Goal: Transaction & Acquisition: Purchase product/service

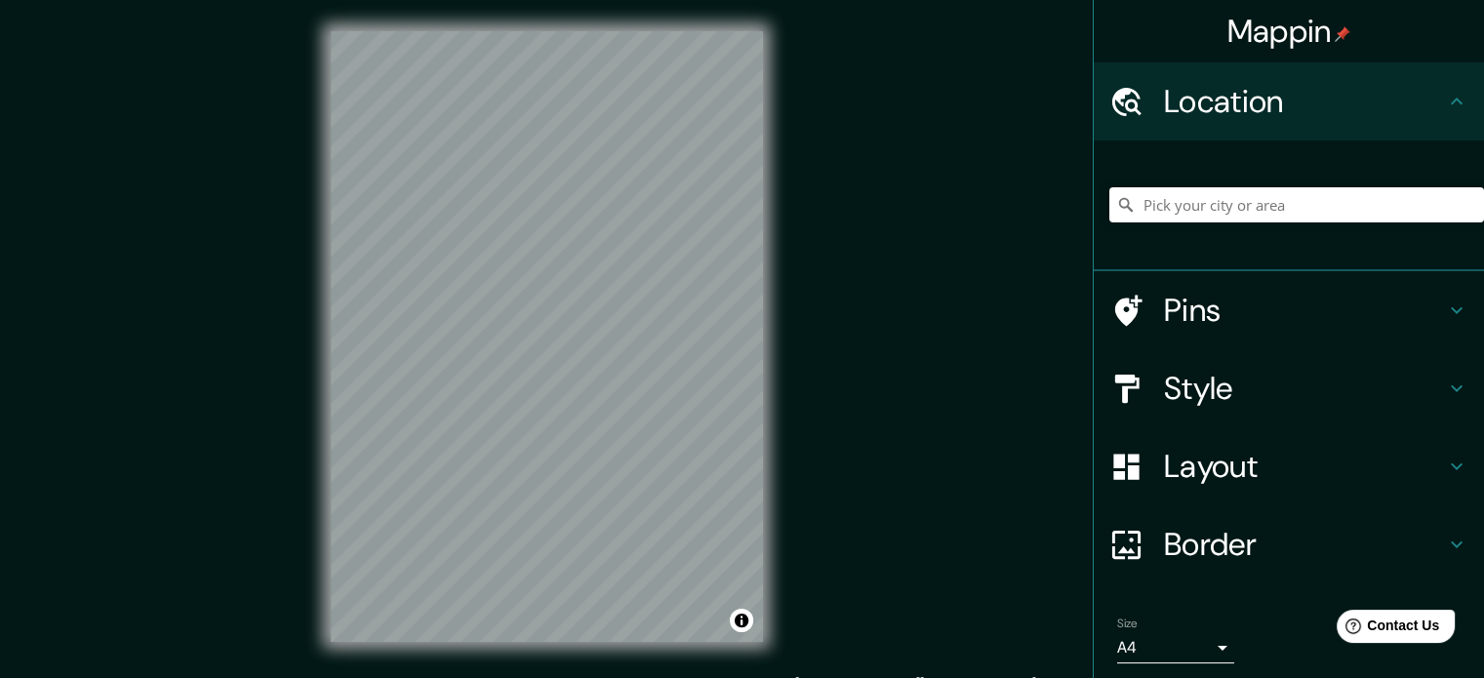
click at [858, 342] on div "Mappin Location Pins Style Layout Border Choose a border. Hint : you can make l…" at bounding box center [742, 352] width 1484 height 704
click at [768, 292] on div "© Mapbox © OpenStreetMap Improve this map" at bounding box center [546, 336] width 495 height 673
click at [1237, 315] on h4 "Pins" at bounding box center [1304, 310] width 281 height 39
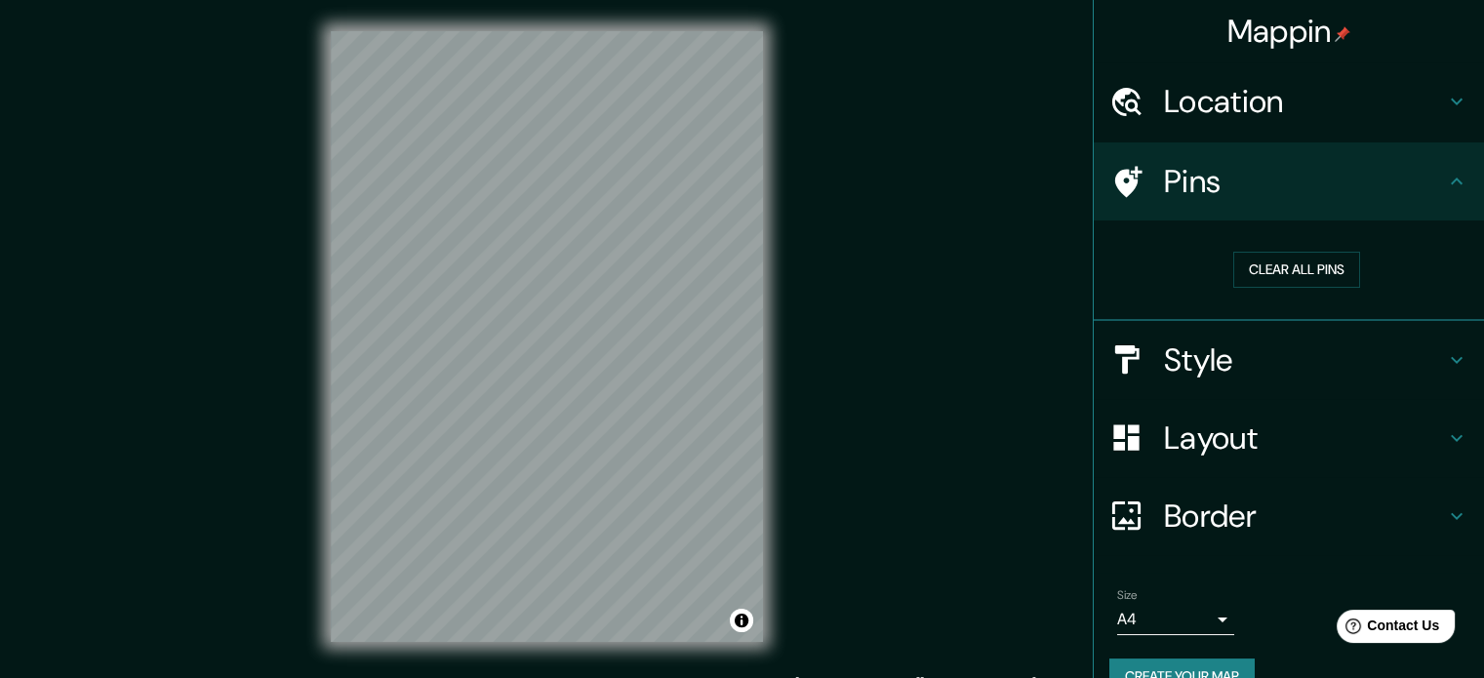
click at [1369, 200] on h4 "Pins" at bounding box center [1304, 181] width 281 height 39
click at [1244, 452] on h4 "Layout" at bounding box center [1304, 437] width 281 height 39
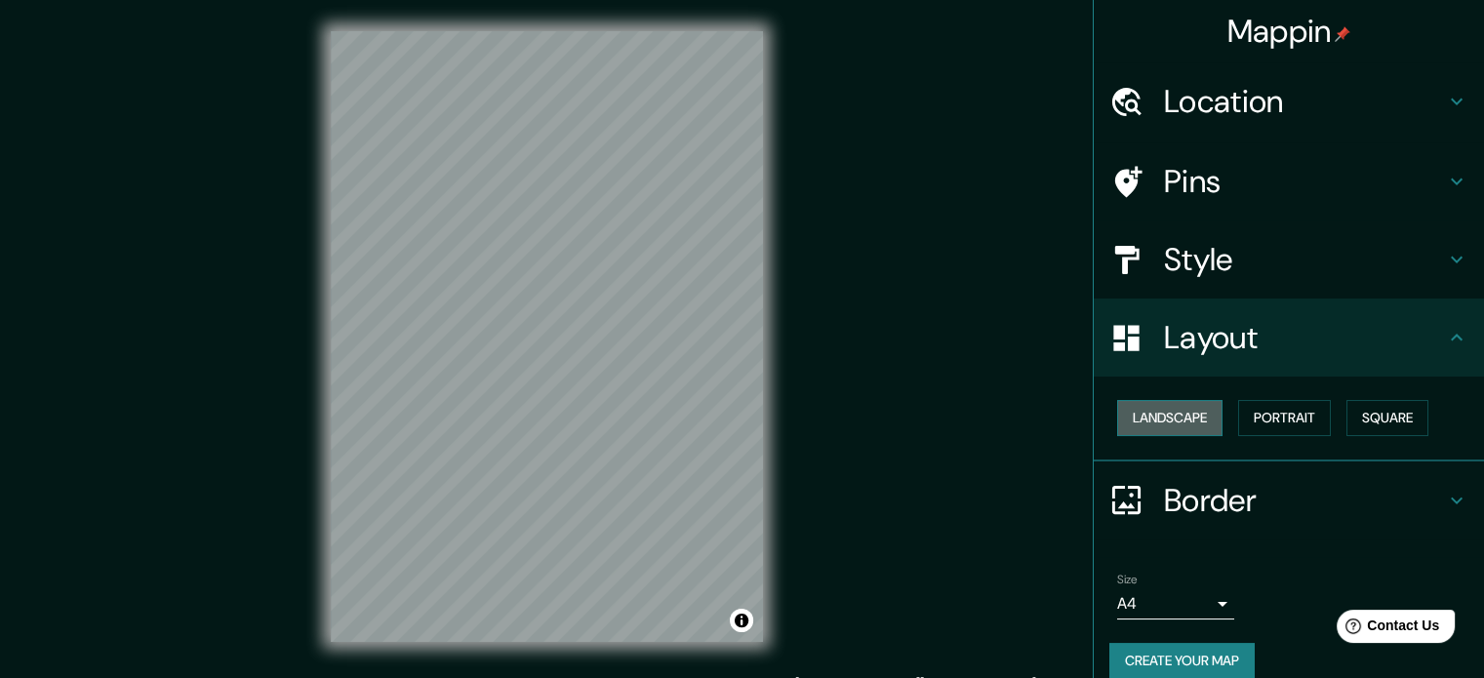
click at [1155, 423] on button "Landscape" at bounding box center [1169, 418] width 105 height 36
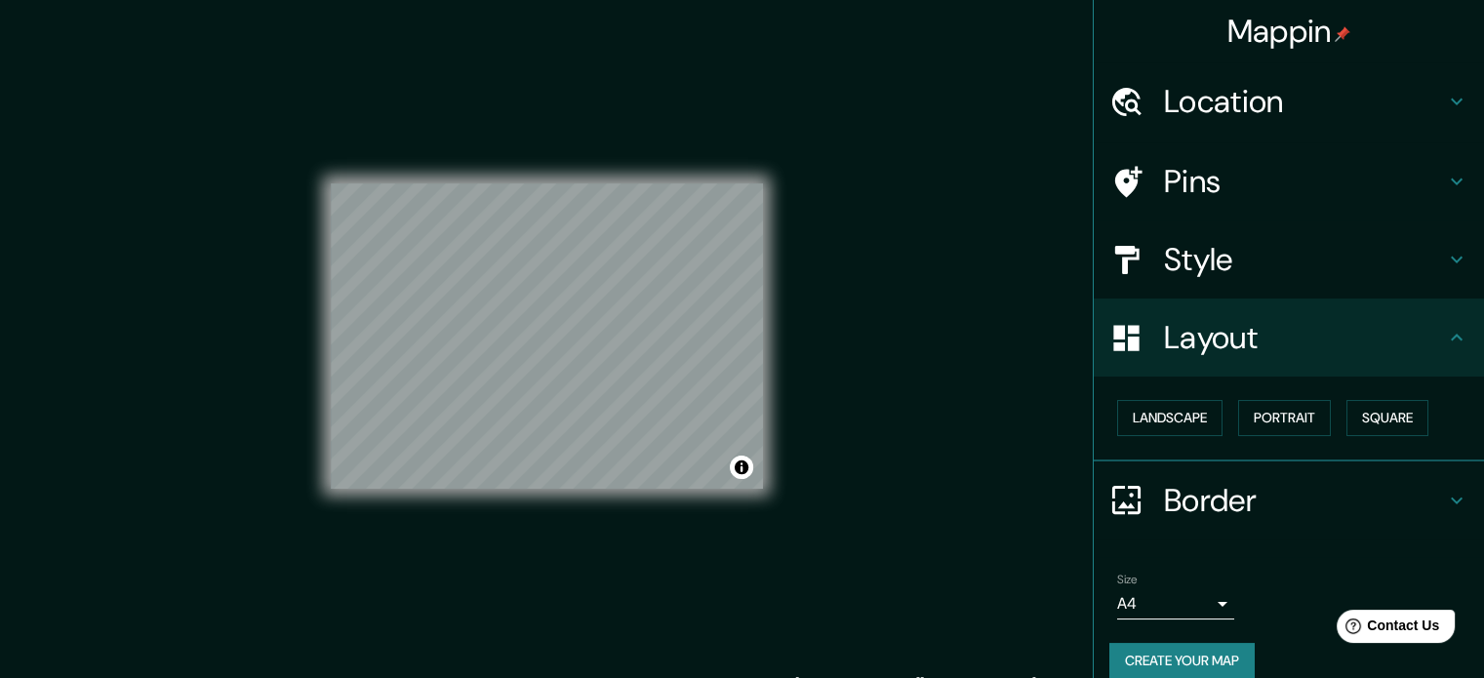
click at [1171, 651] on button "Create your map" at bounding box center [1181, 661] width 145 height 36
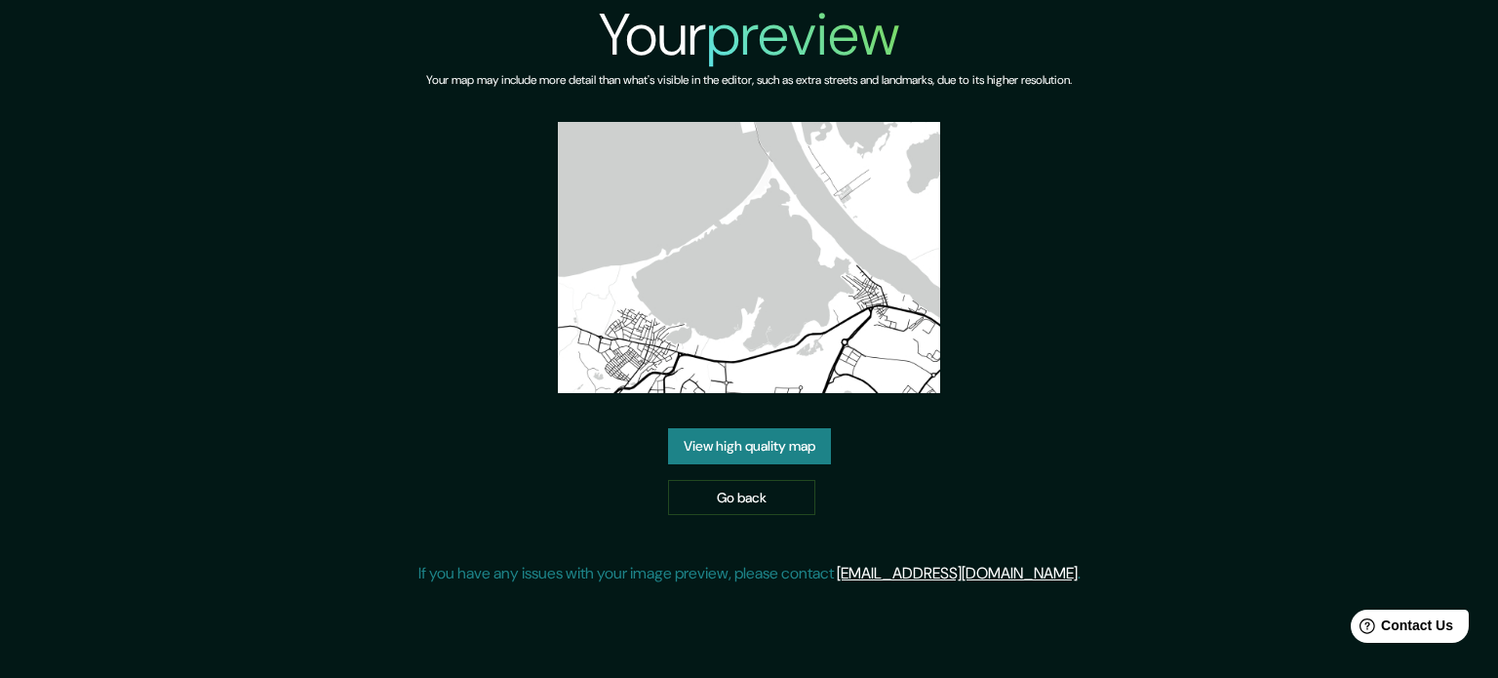
click at [753, 439] on link "View high quality map" at bounding box center [749, 446] width 163 height 36
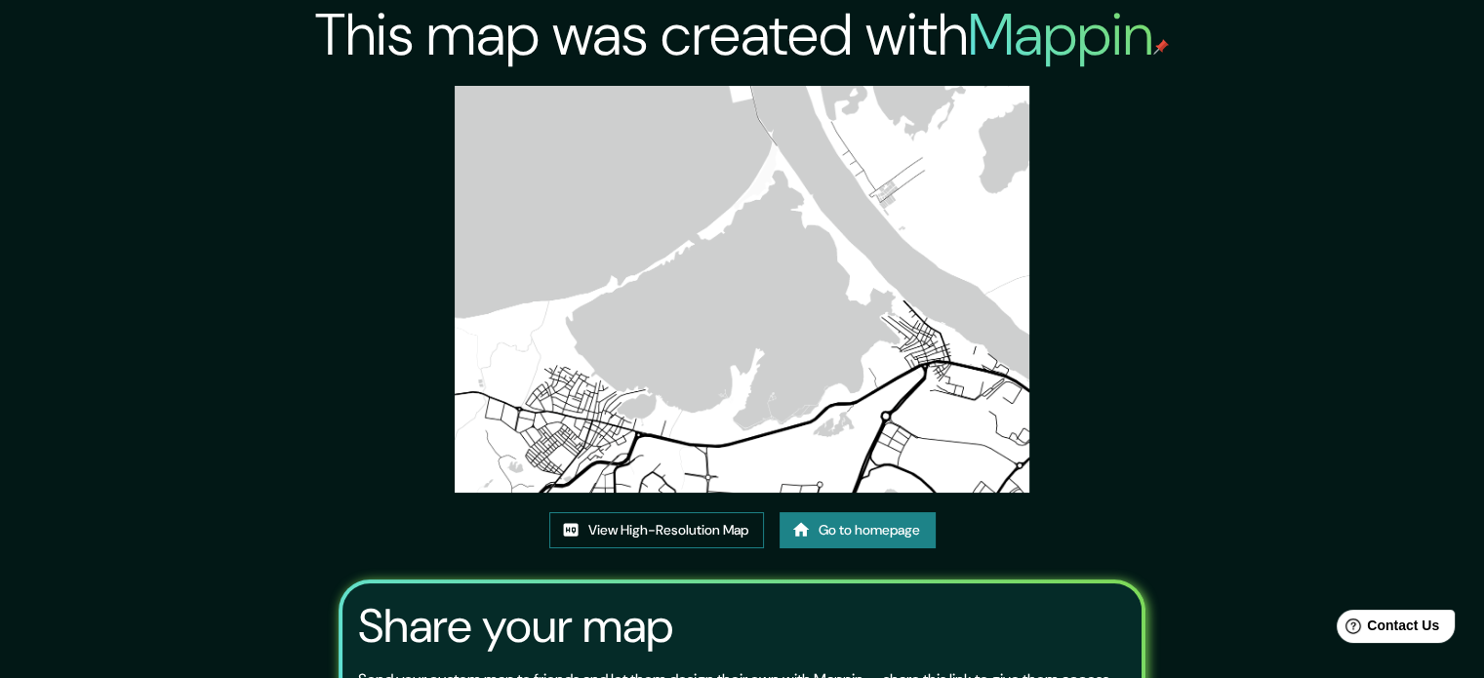
click at [685, 524] on link "View High-Resolution Map" at bounding box center [656, 530] width 215 height 36
